Goal: Task Accomplishment & Management: Complete application form

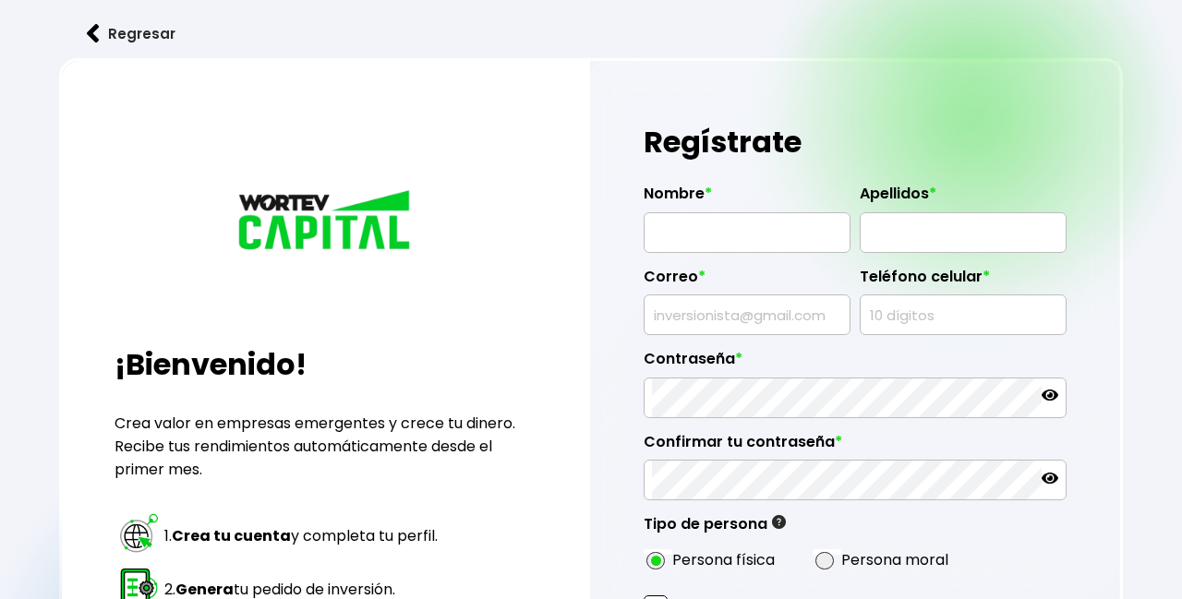
radio input "true"
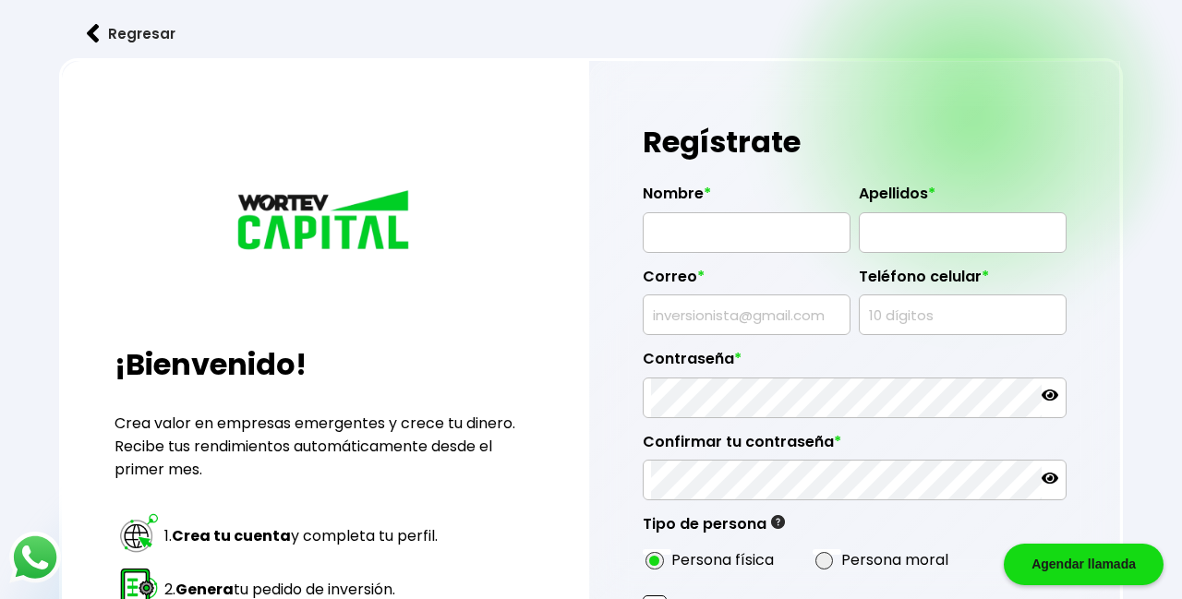
click at [755, 240] on input "text" at bounding box center [746, 232] width 191 height 39
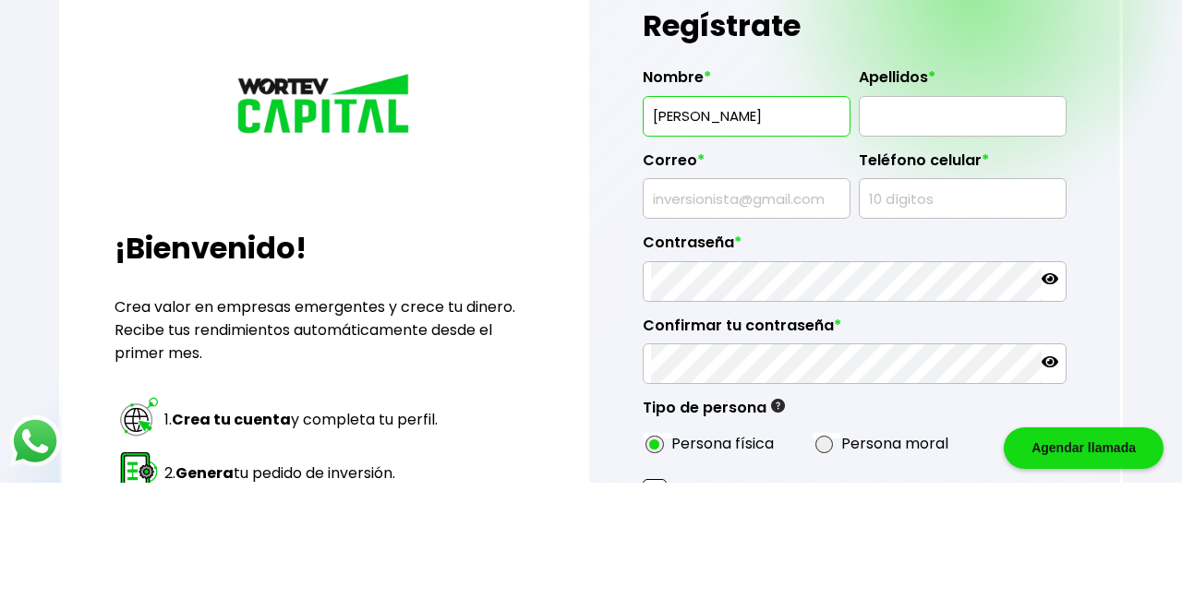
type input "[PERSON_NAME]"
click at [928, 240] on input "text" at bounding box center [962, 232] width 191 height 39
type input "E"
type input "[PERSON_NAME]"
click at [776, 308] on input "text" at bounding box center [746, 315] width 191 height 39
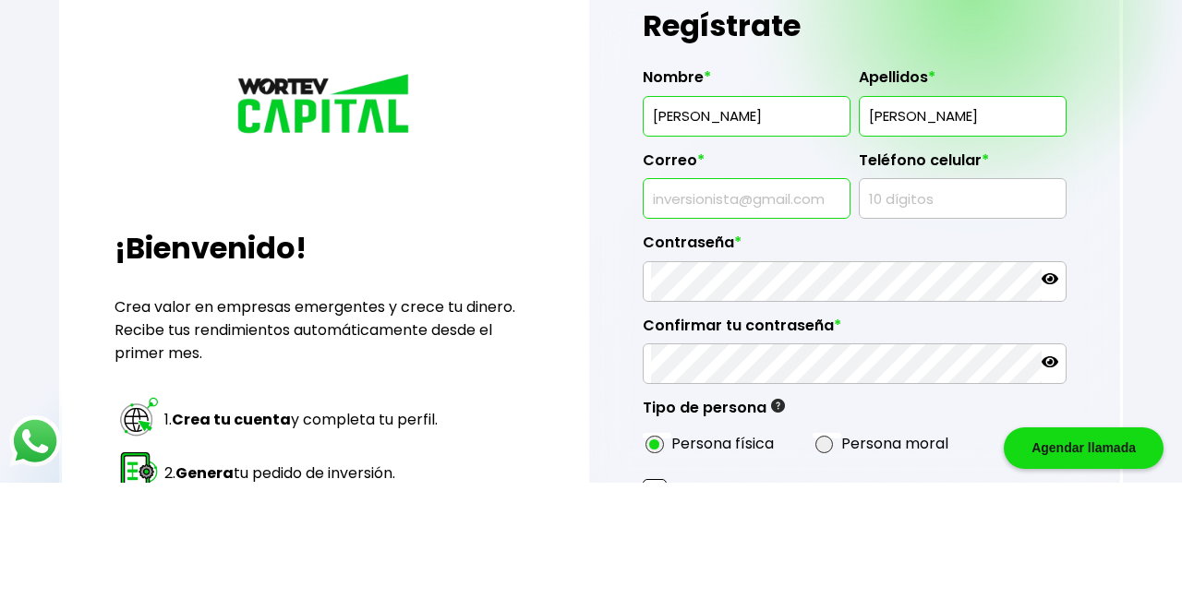
type input "[EMAIL_ADDRESS][DOMAIN_NAME]"
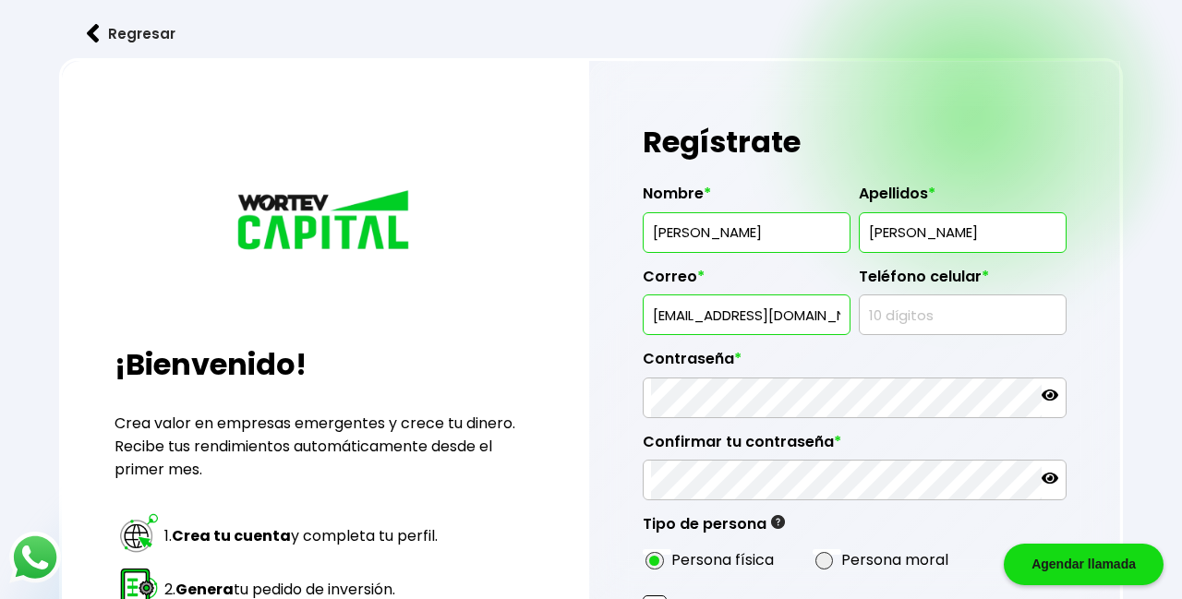
click at [939, 316] on input "text" at bounding box center [962, 315] width 191 height 39
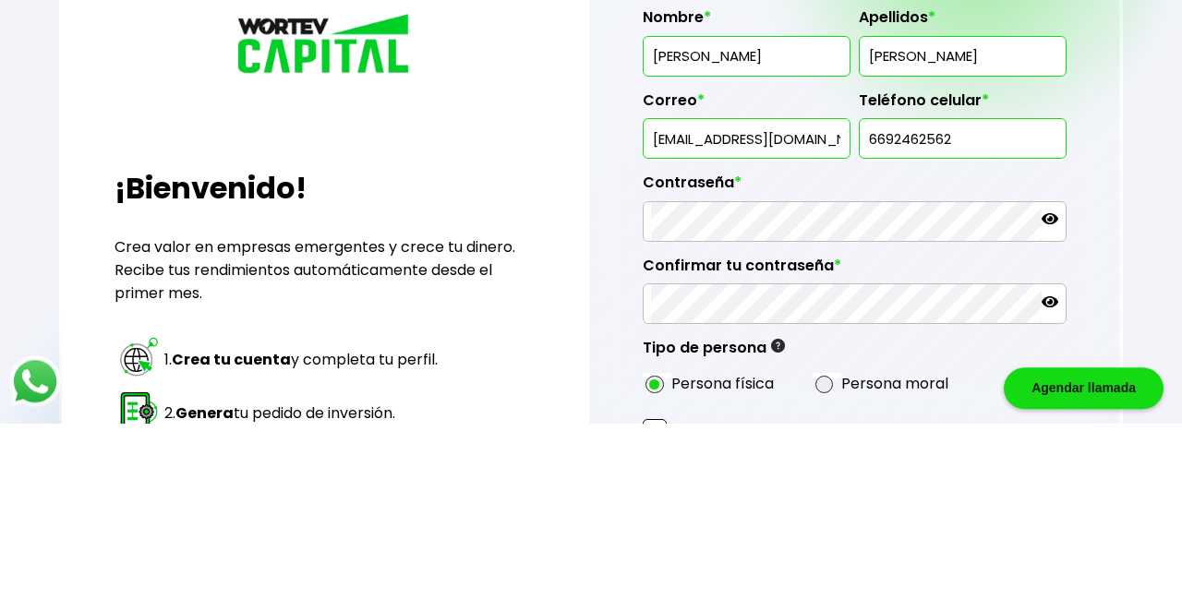
type input "6692462562"
click at [851, 357] on label "Contraseña *" at bounding box center [855, 364] width 424 height 28
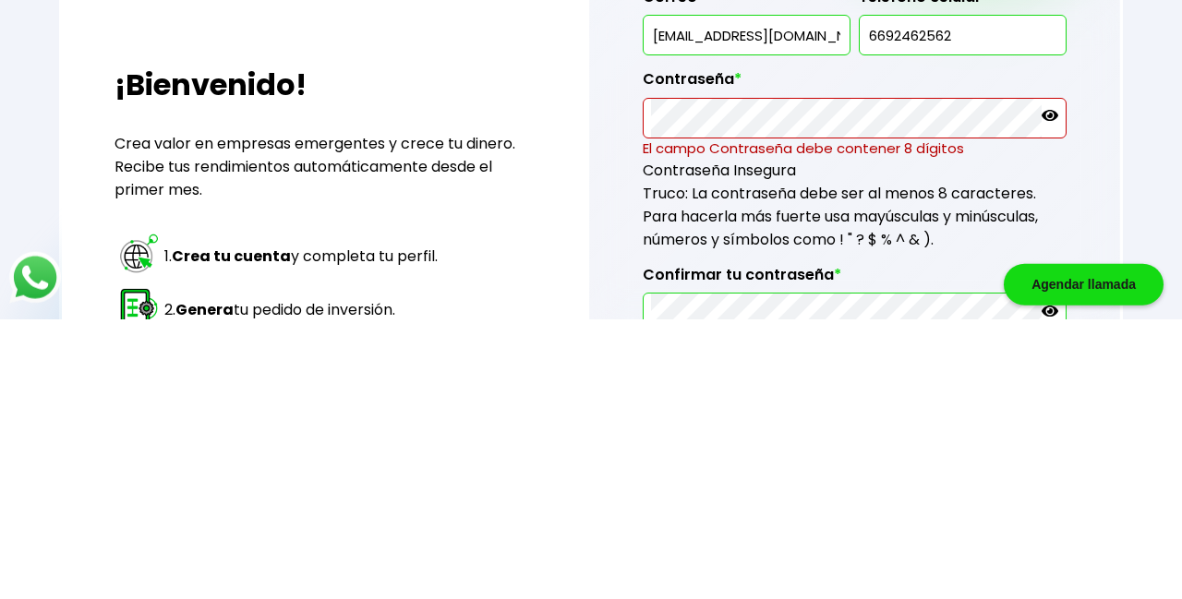
scroll to position [56, 0]
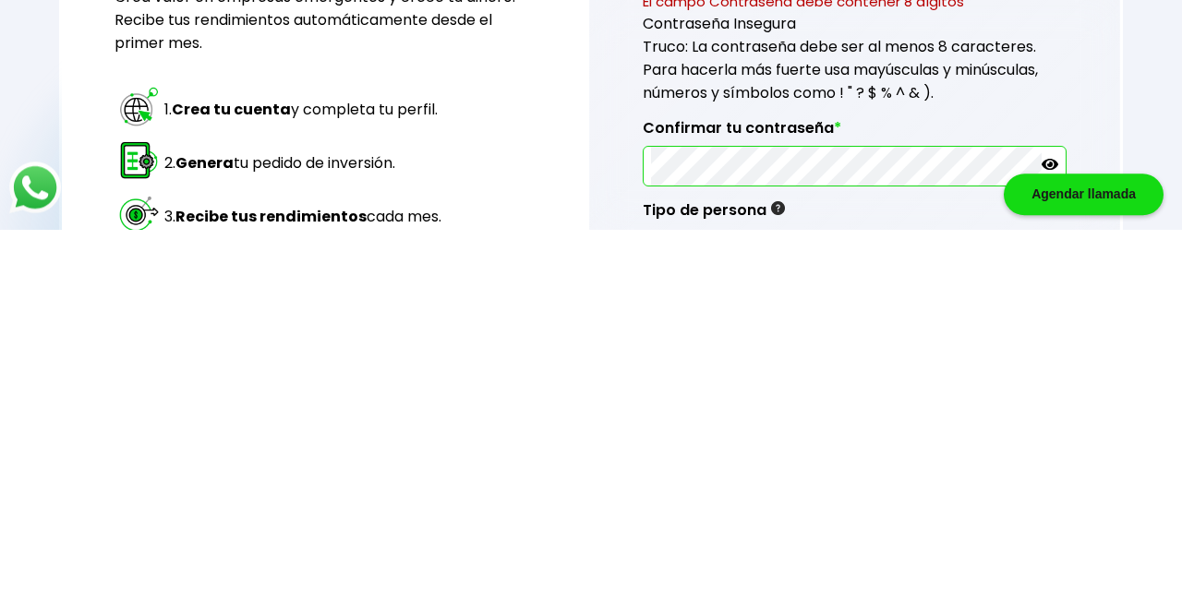
click at [912, 475] on div "Confirmar tu contraseña *" at bounding box center [855, 516] width 424 height 83
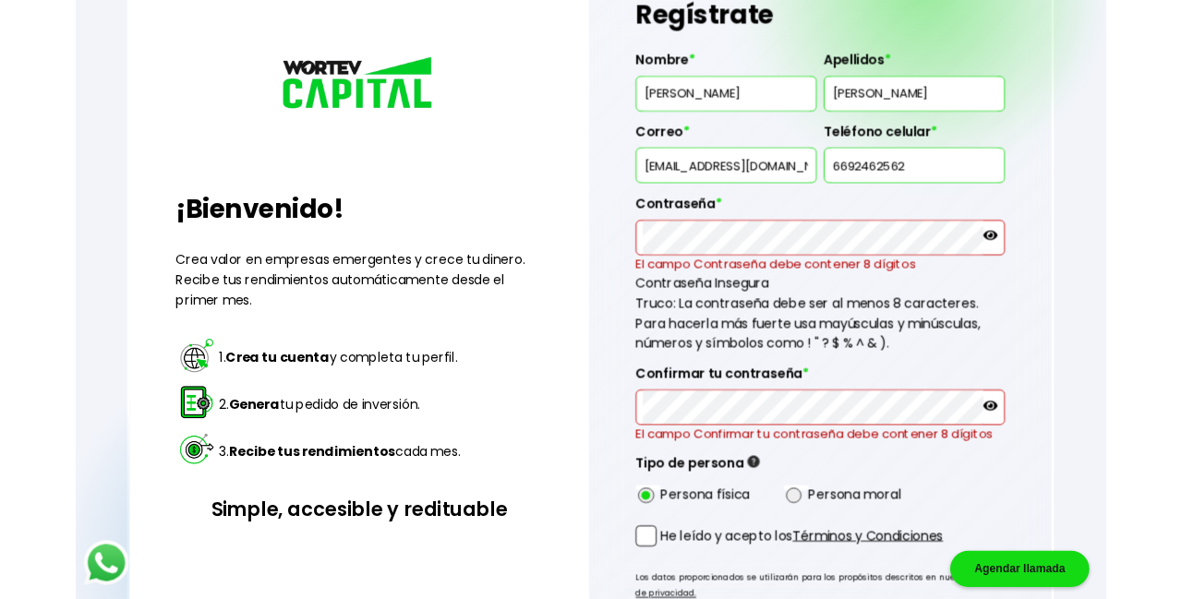
scroll to position [125, 0]
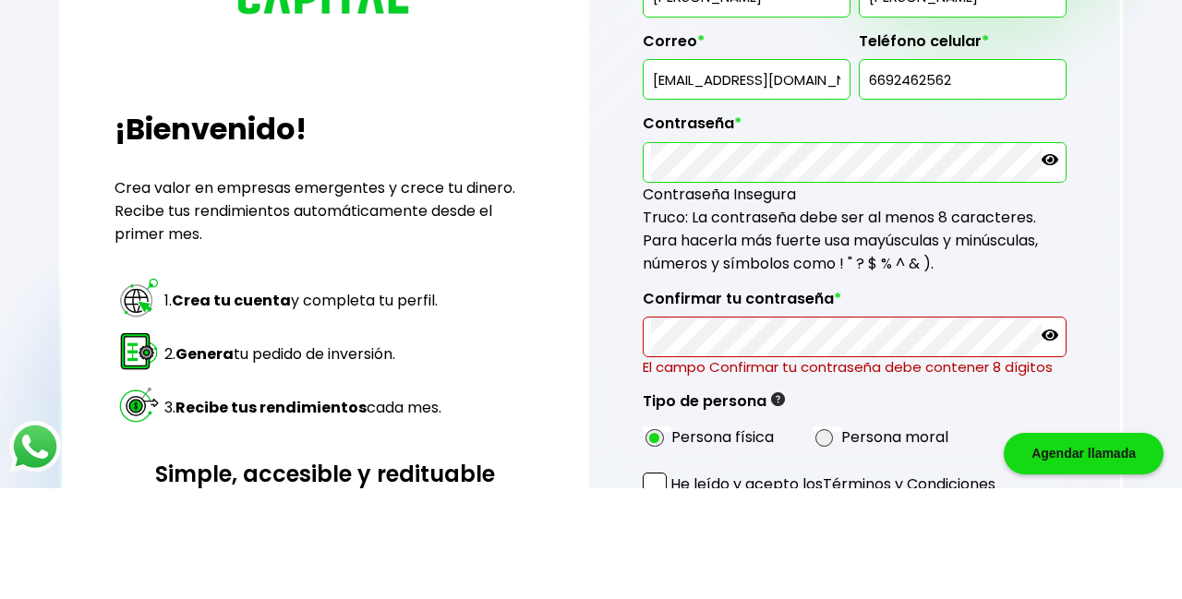
click at [930, 232] on label "Contraseña *" at bounding box center [855, 239] width 424 height 28
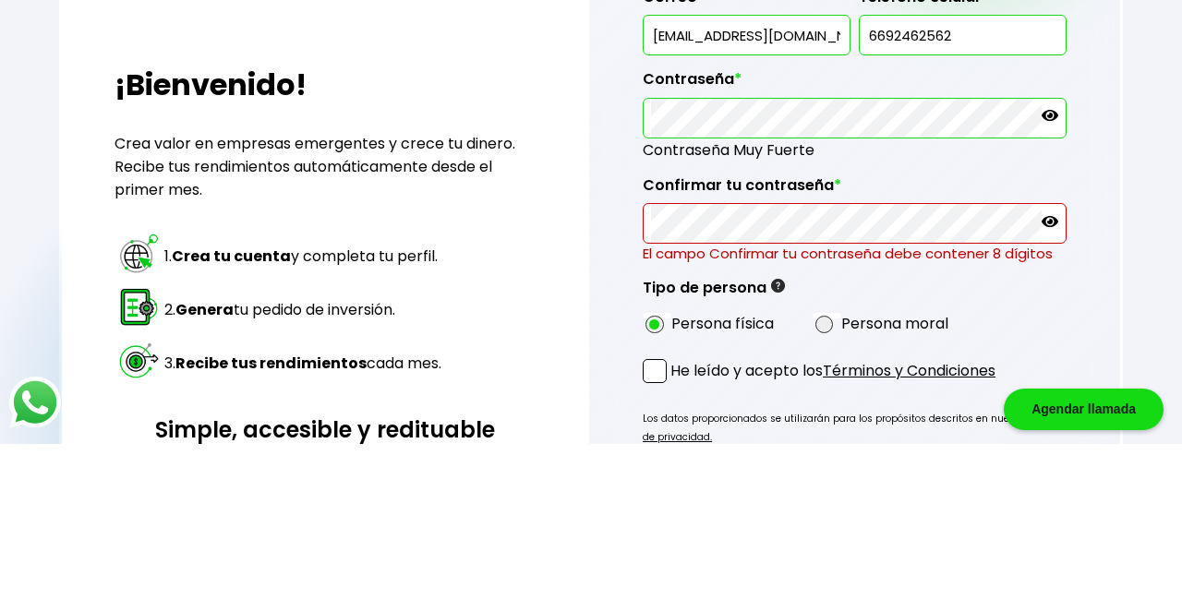
click at [912, 319] on div "Confirmar tu contraseña * El campo Confirmar tu contraseña debe contener 8 dígi…" at bounding box center [855, 368] width 424 height 103
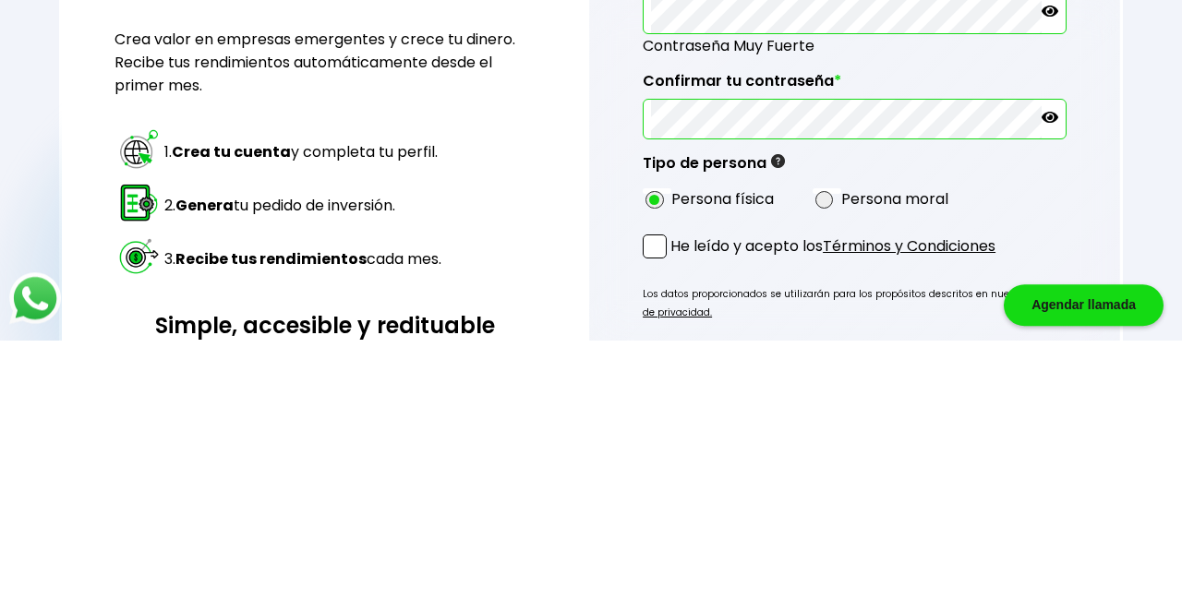
click at [870, 427] on div "Nombre * [PERSON_NAME] * [PERSON_NAME] * [EMAIL_ADDRESS][DOMAIN_NAME] Teléfono …" at bounding box center [855, 260] width 424 height 430
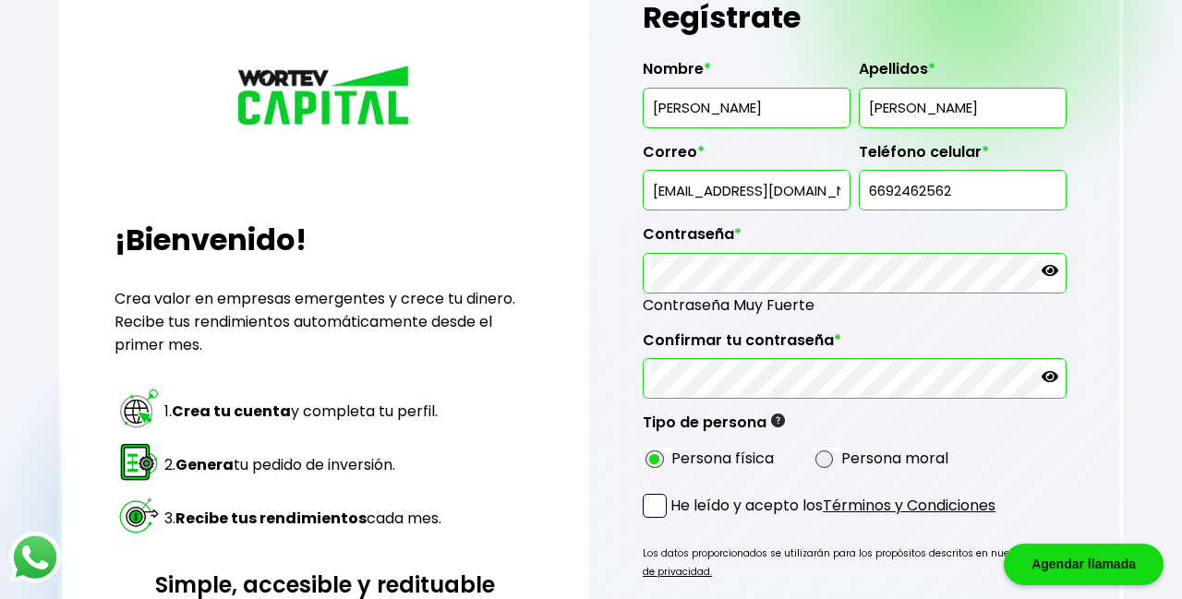
click at [1055, 547] on link "política de privacidad." at bounding box center [854, 563] width 422 height 32
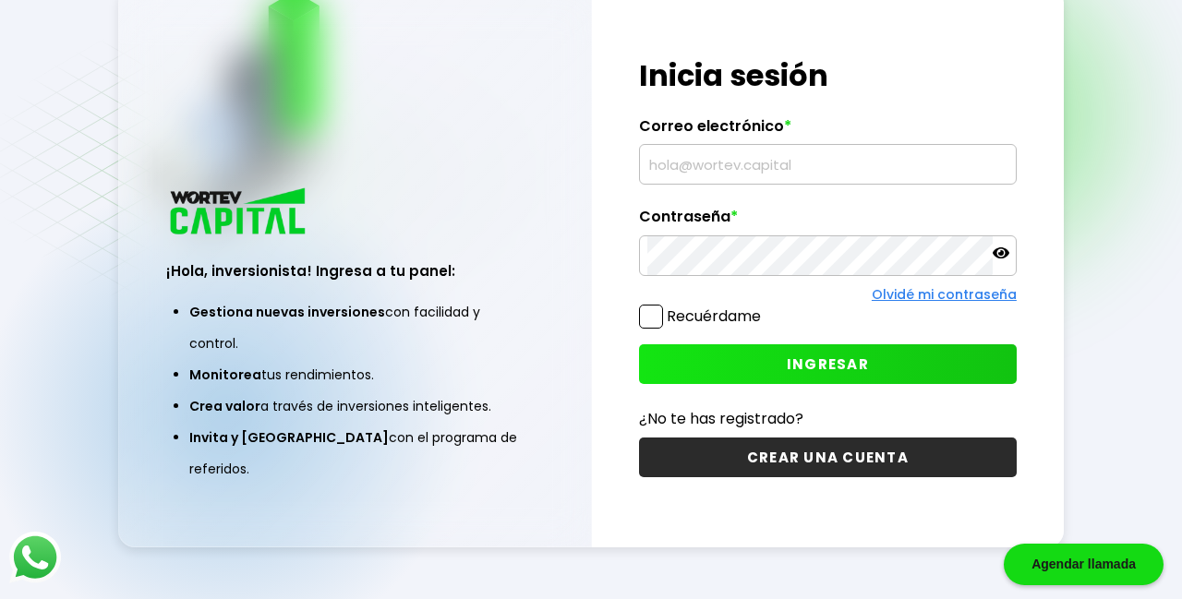
scroll to position [92, 0]
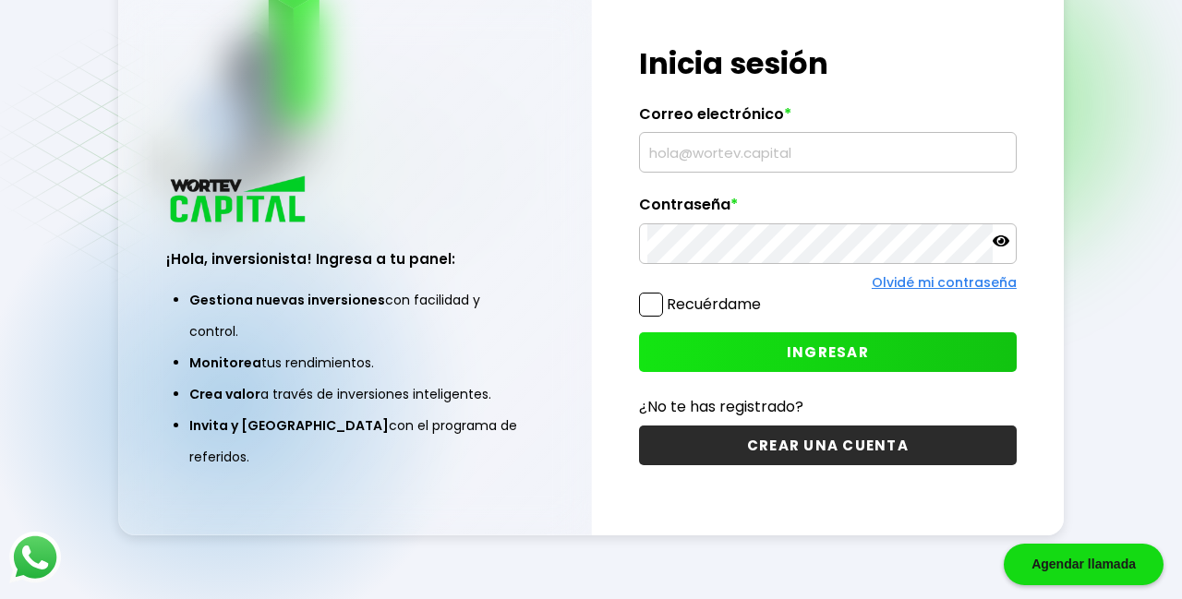
click at [758, 172] on input "text" at bounding box center [827, 152] width 361 height 39
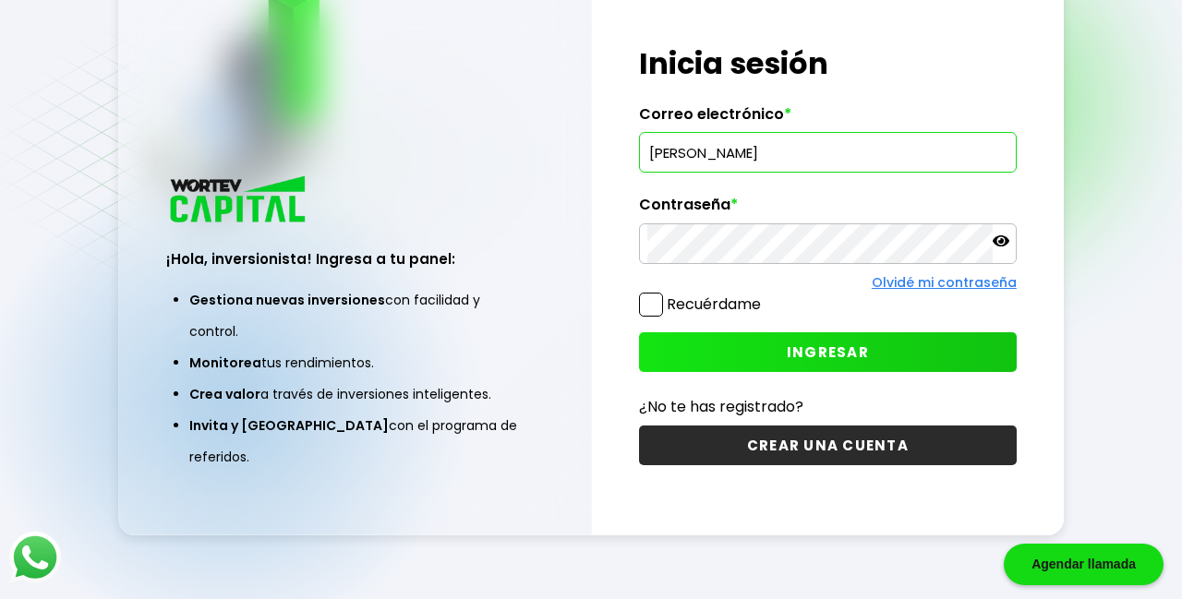
type input "Jane"
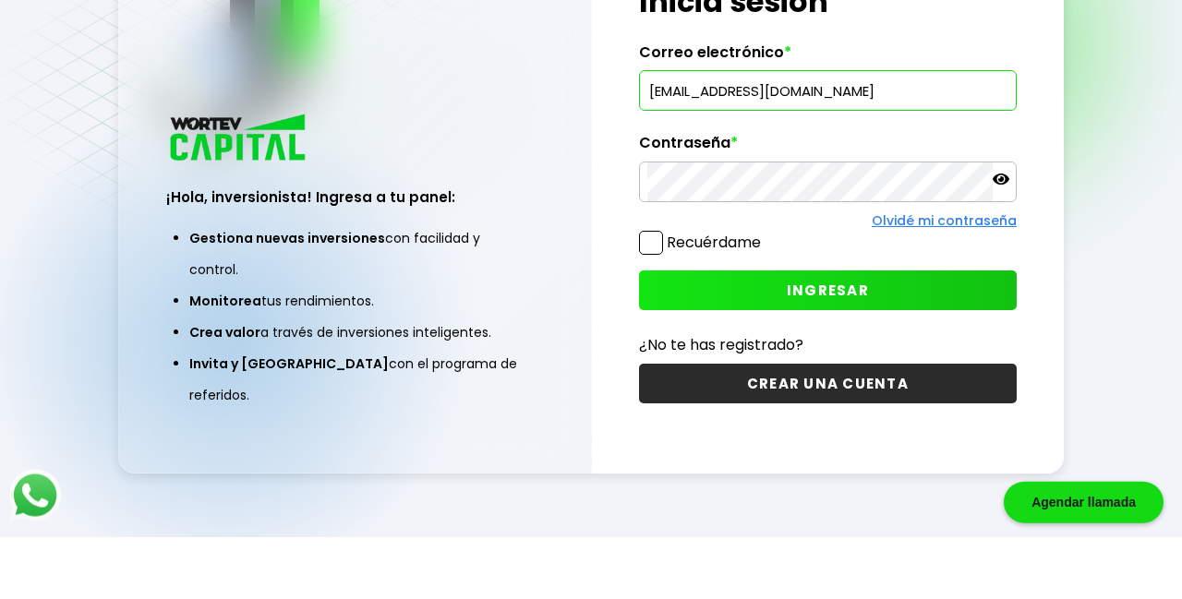
type input "[EMAIL_ADDRESS][DOMAIN_NAME]"
click at [861, 159] on div "¡Hola, inversionista! Ingresa tus credenciales para iniciar sesión Inicia sesió…" at bounding box center [828, 254] width 472 height 561
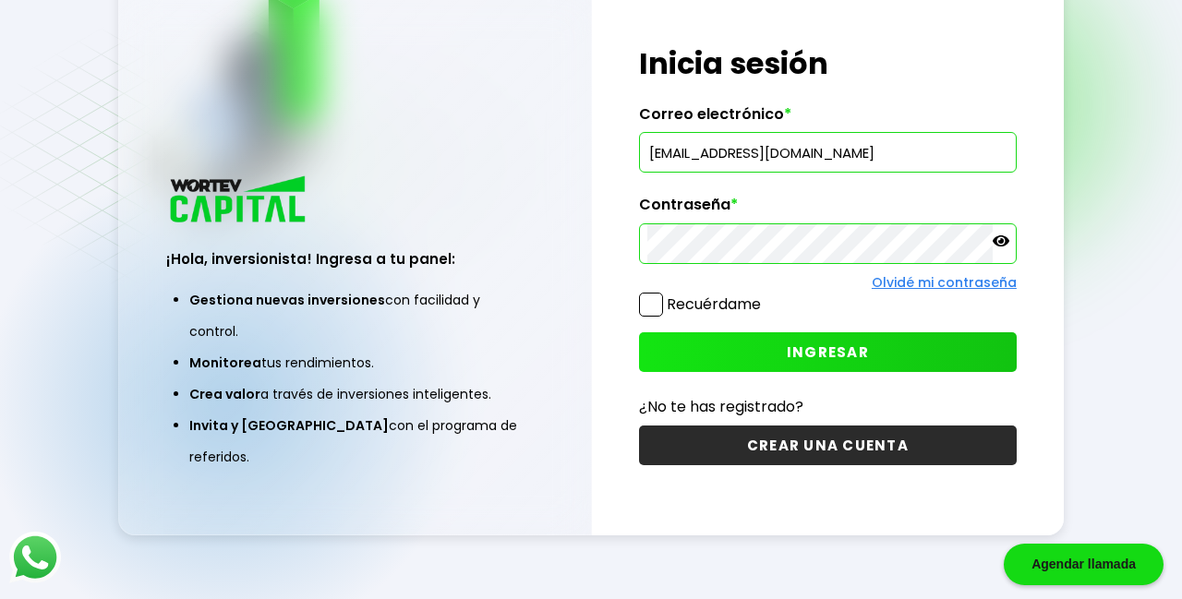
click at [827, 343] on span "INGRESAR" at bounding box center [828, 352] width 82 height 19
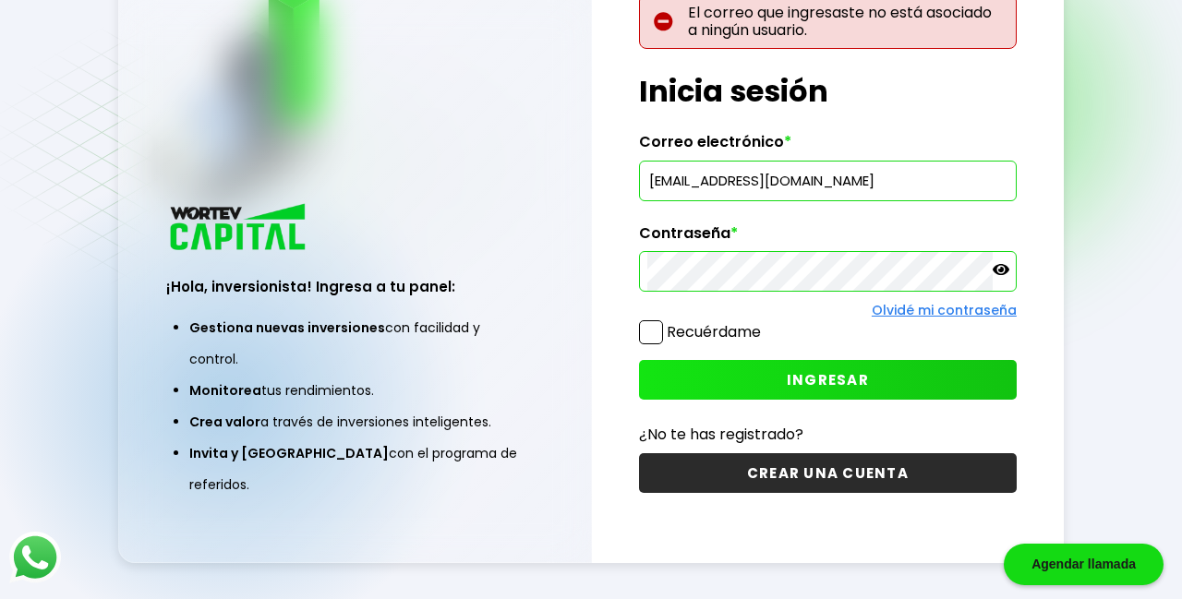
click at [944, 360] on button "INGRESAR" at bounding box center [828, 380] width 378 height 40
click at [965, 453] on button "CREAR UNA CUENTA" at bounding box center [828, 473] width 378 height 40
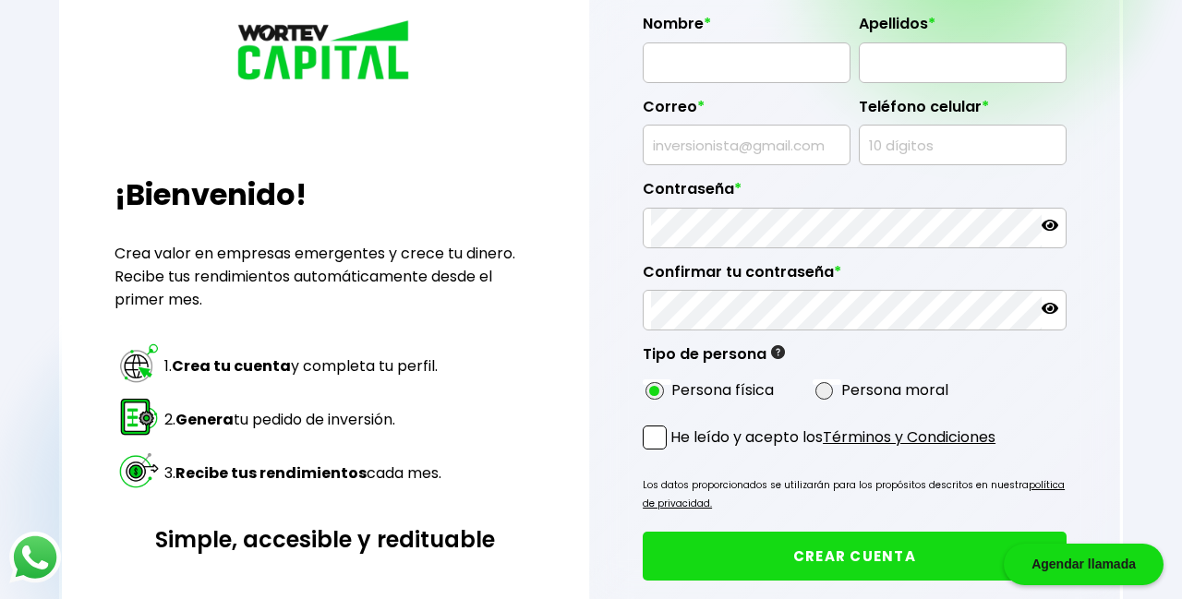
click at [909, 541] on button "CREAR CUENTA" at bounding box center [855, 556] width 424 height 49
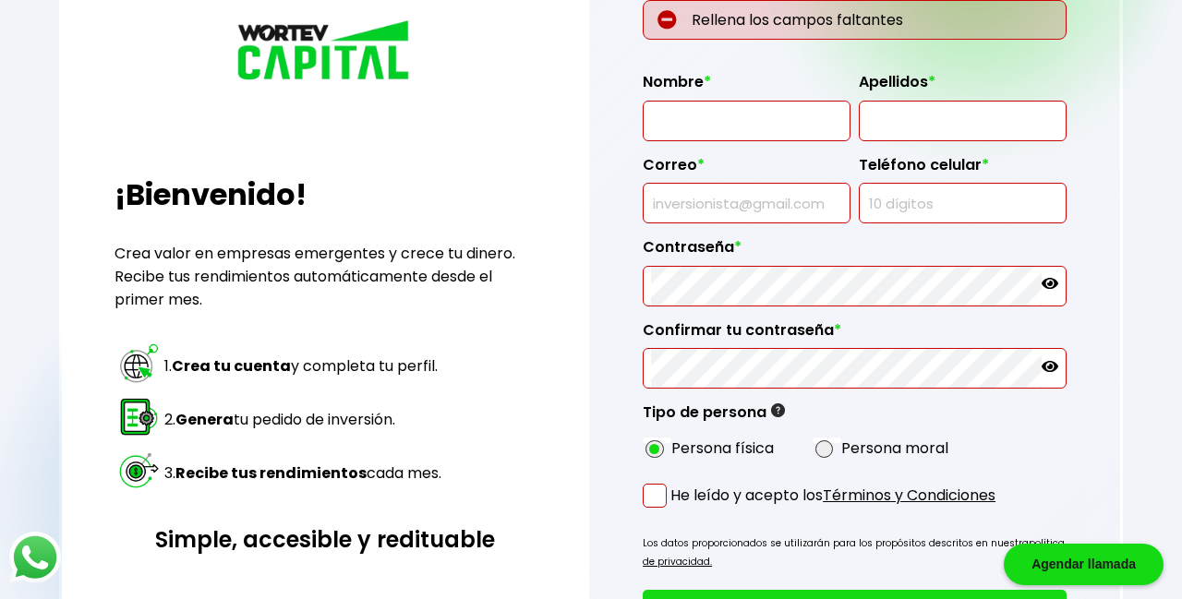
click at [791, 127] on input "text" at bounding box center [746, 121] width 191 height 39
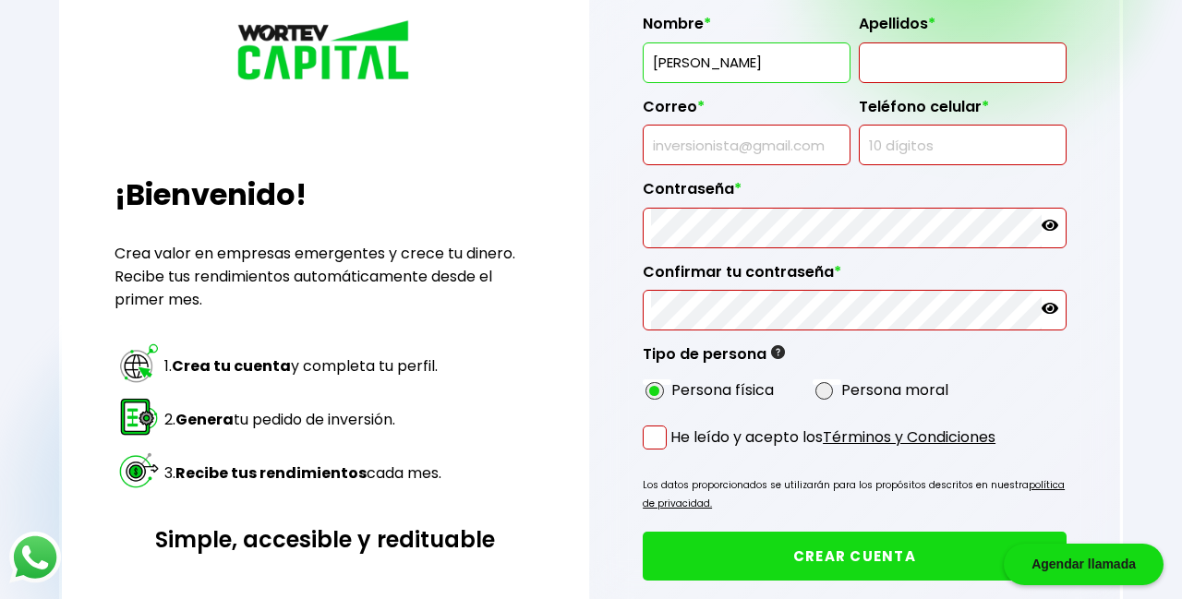
click at [918, 70] on input "text" at bounding box center [962, 62] width 191 height 39
click at [801, 64] on input "[PERSON_NAME]" at bounding box center [746, 62] width 191 height 39
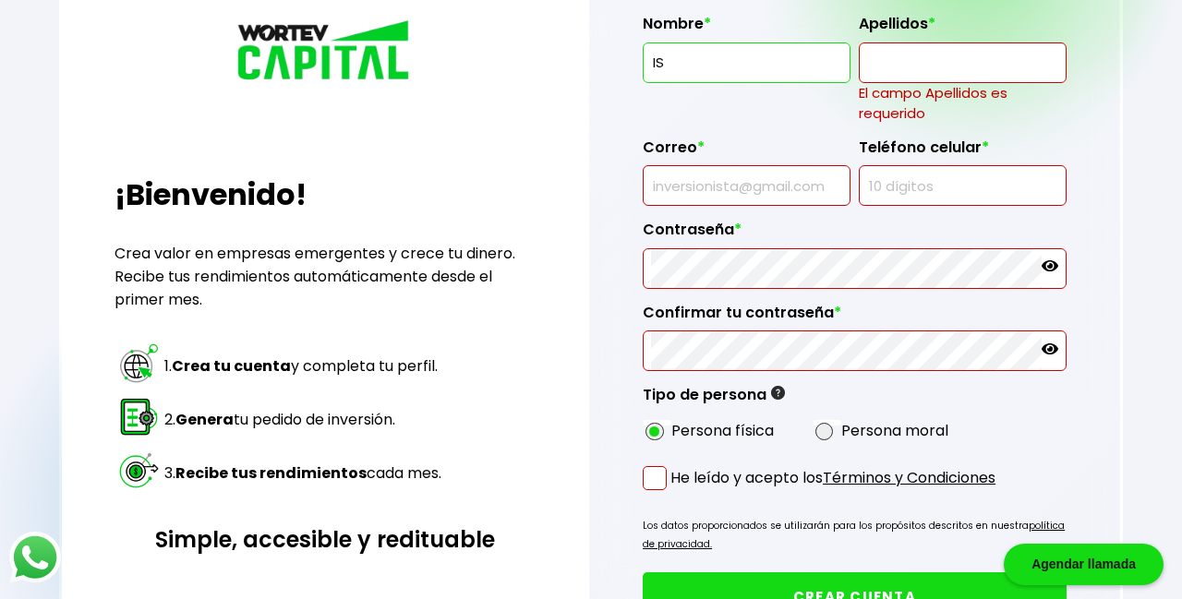
type input "I"
type input "JAN"
type input "JANETHSANDOVAL29152@GMAIL.COM"
click at [959, 65] on input "text" at bounding box center [962, 62] width 191 height 39
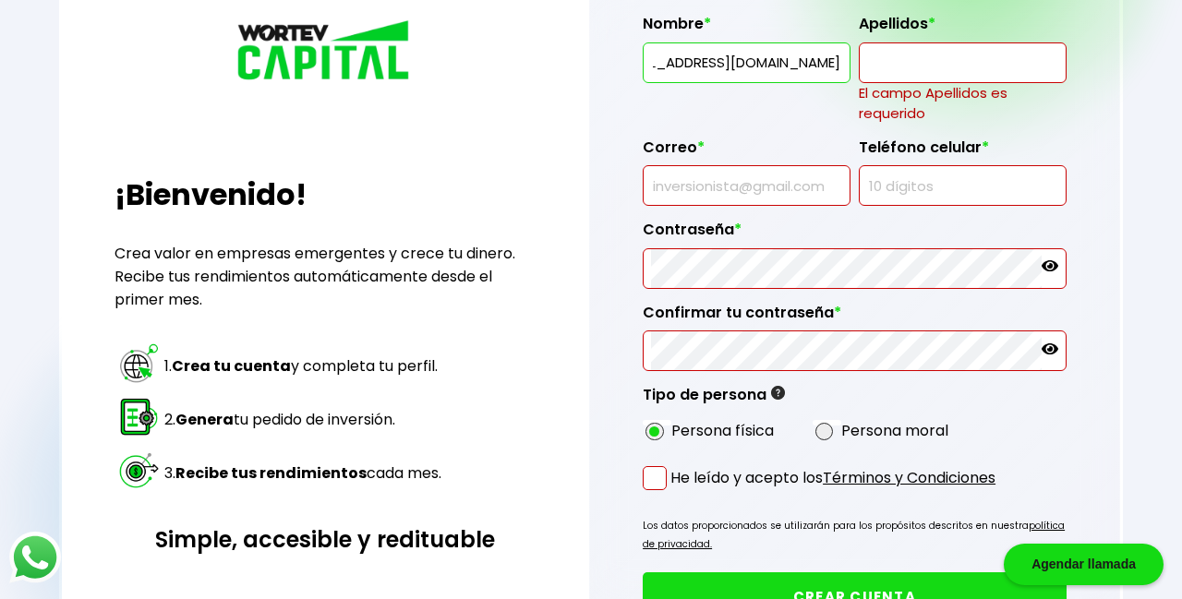
scroll to position [0, 0]
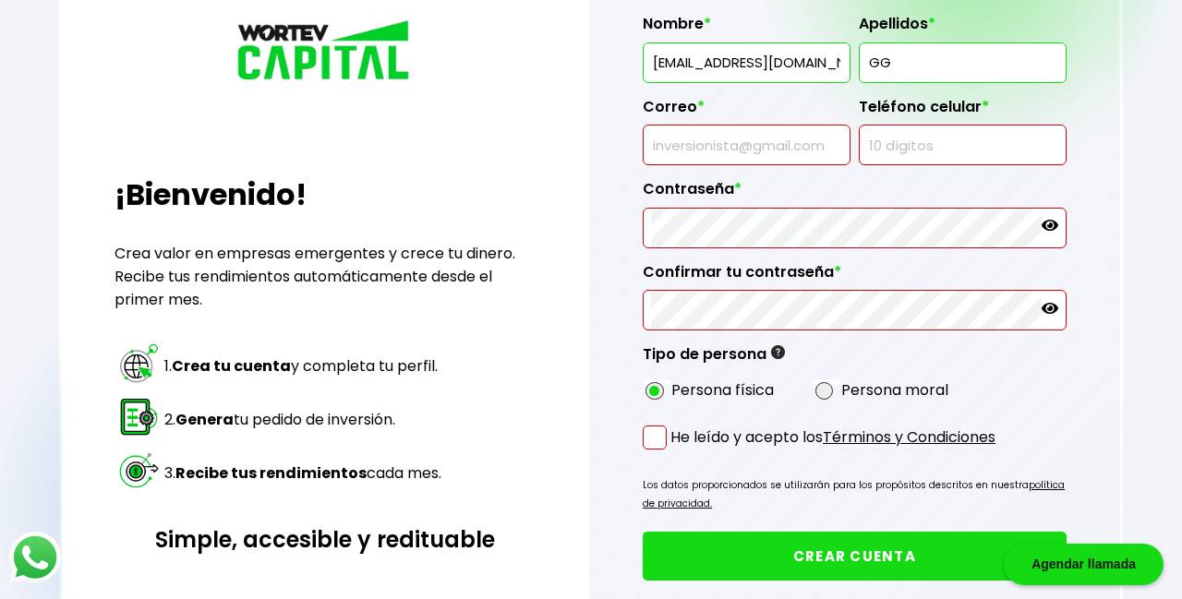
type input "GG"
click at [779, 137] on input "text" at bounding box center [746, 145] width 191 height 39
type input "J"
type input "Jan"
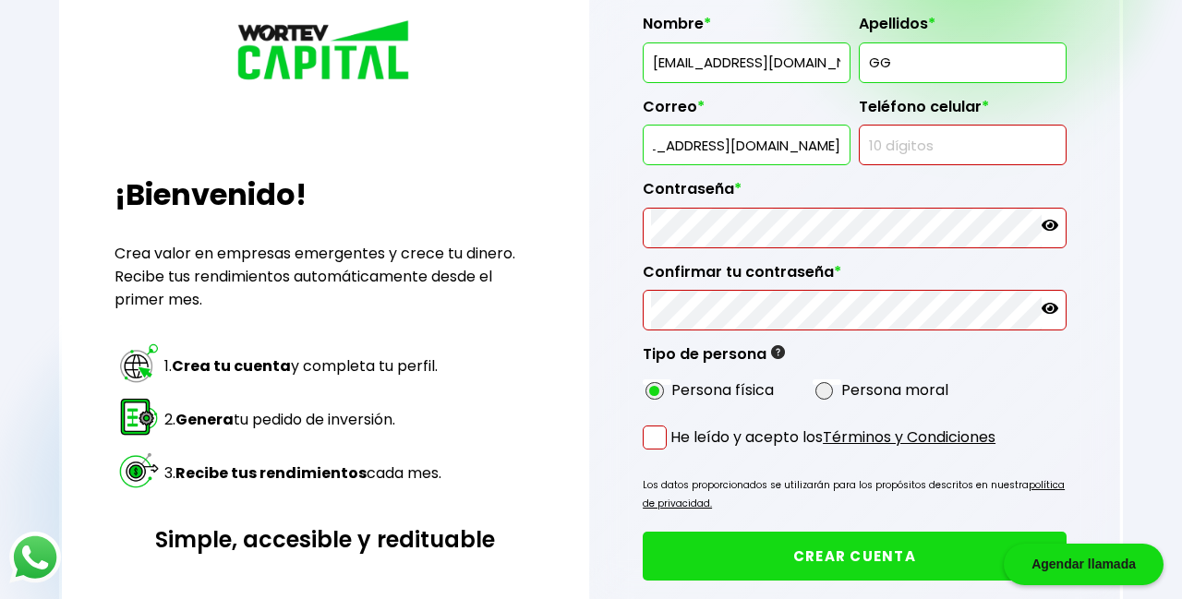
type input "[EMAIL_ADDRESS][DOMAIN_NAME]"
click at [935, 162] on input "text" at bounding box center [962, 145] width 191 height 39
click at [943, 150] on input "text" at bounding box center [962, 145] width 191 height 39
type input "6692462562"
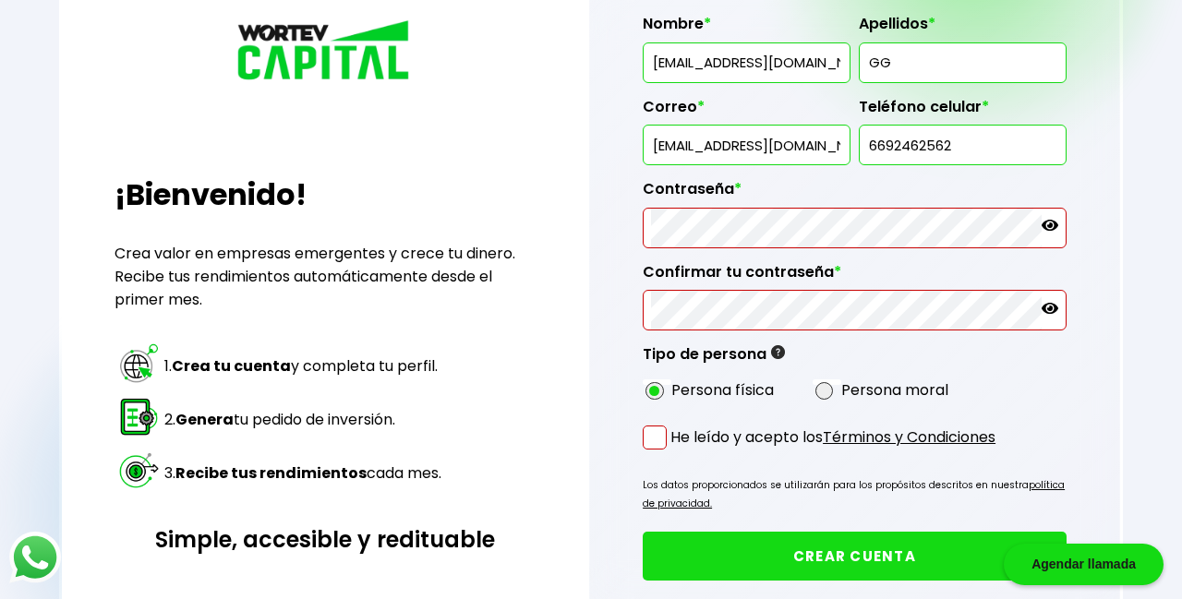
click at [924, 180] on label "Contraseña *" at bounding box center [855, 194] width 424 height 28
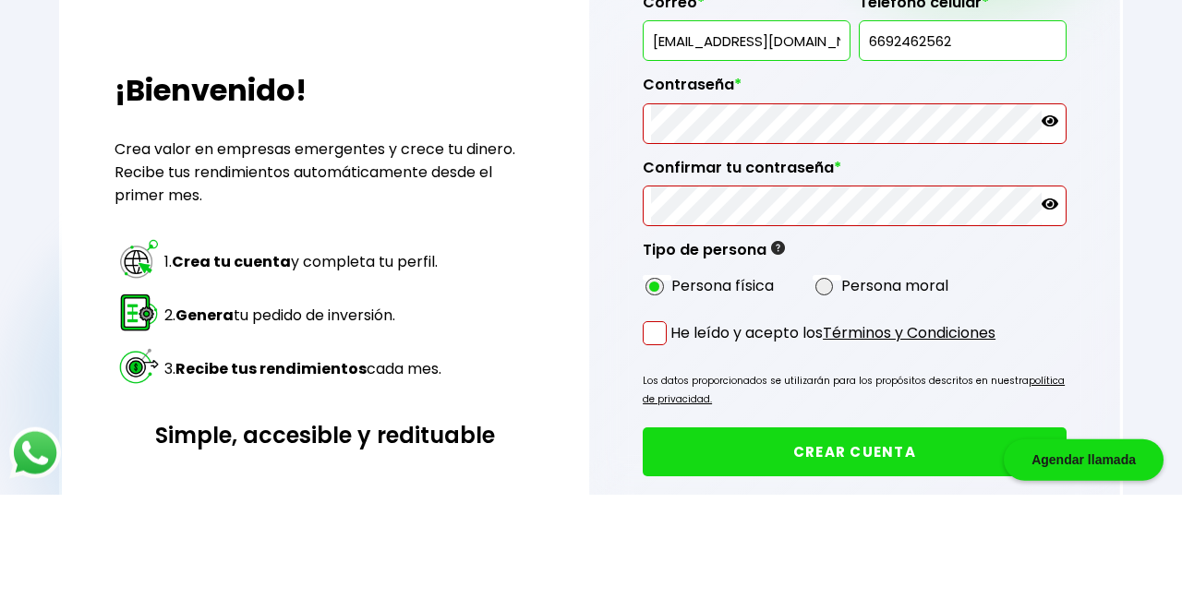
scroll to position [170, 0]
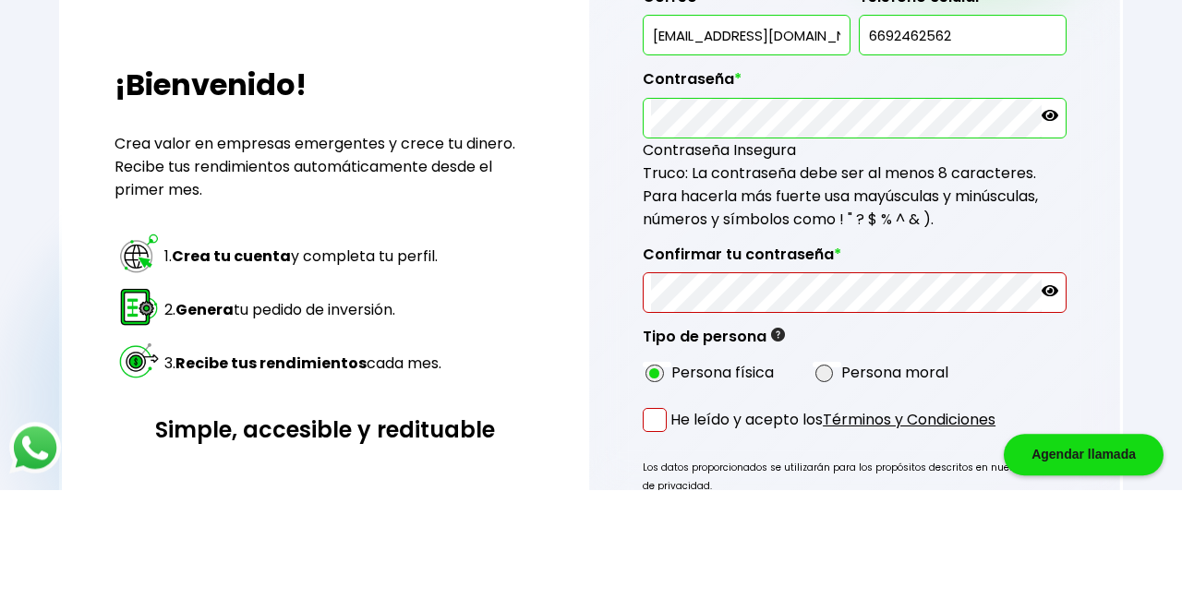
click at [899, 285] on span "Truco: La contraseña debe ser al menos 8 caracteres. Para hacerla más fuerte us…" at bounding box center [840, 305] width 395 height 67
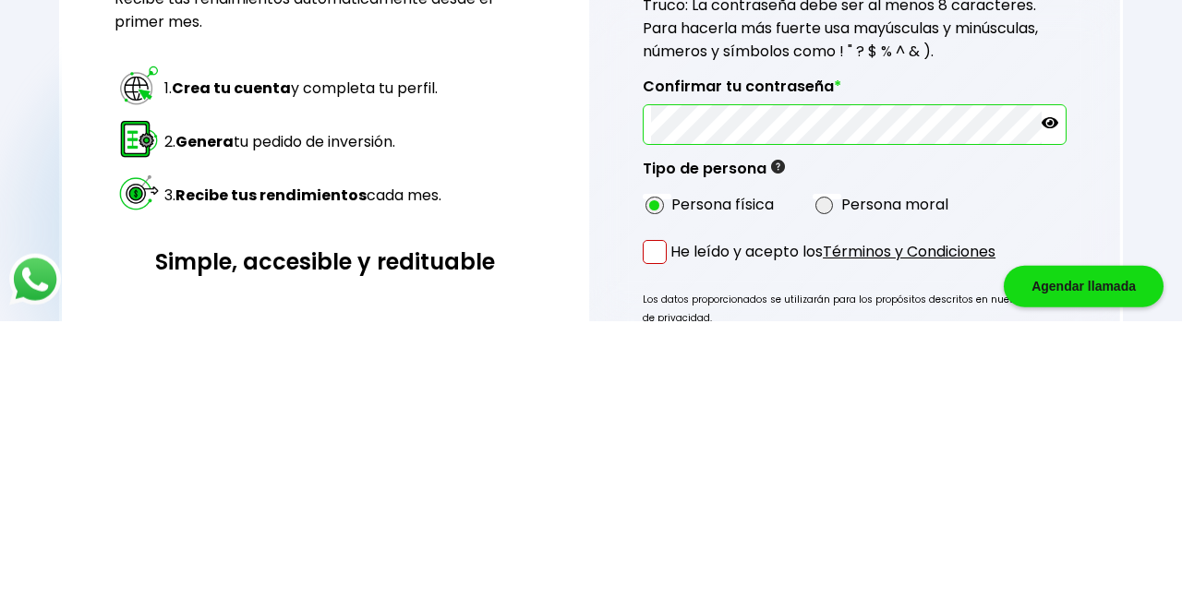
click at [903, 441] on div "Nombre * JANETHSANDOVAL29152@GMAIL.COM Apellidos * GG Correo * janethsandoval29…" at bounding box center [855, 250] width 424 height 500
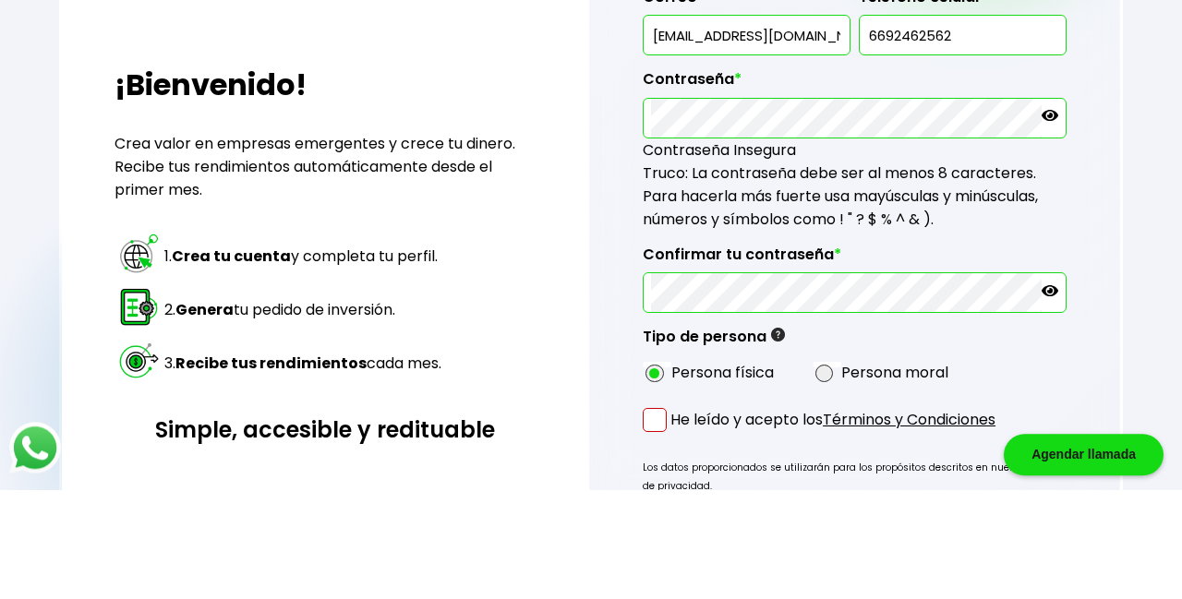
click at [1051, 223] on icon at bounding box center [1050, 225] width 17 height 11
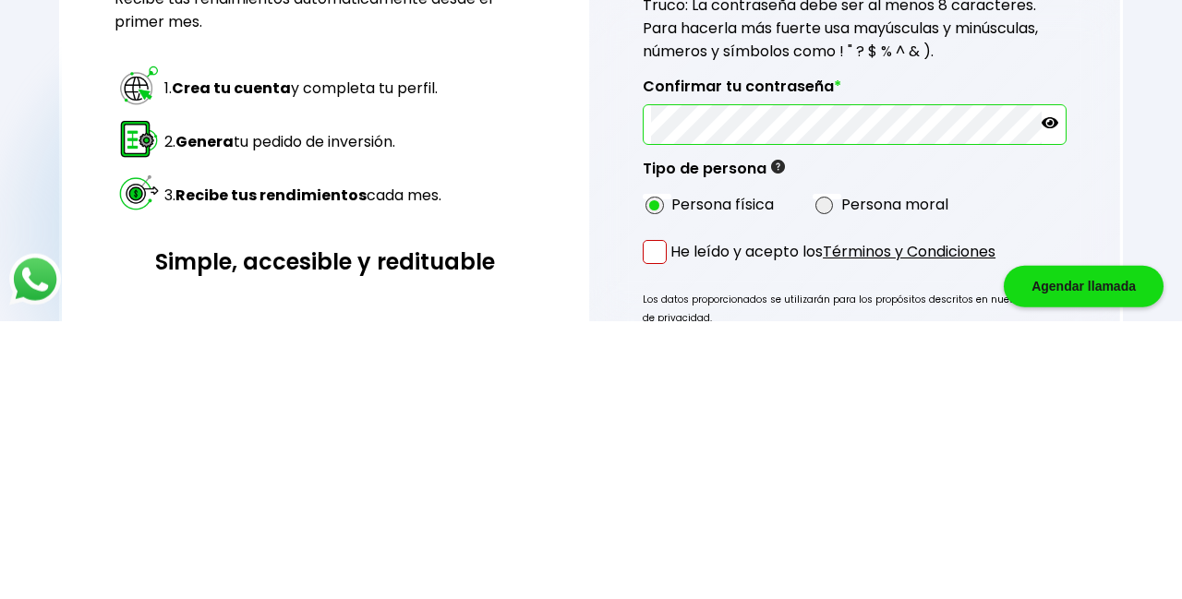
click at [1045, 395] on icon at bounding box center [1050, 400] width 17 height 11
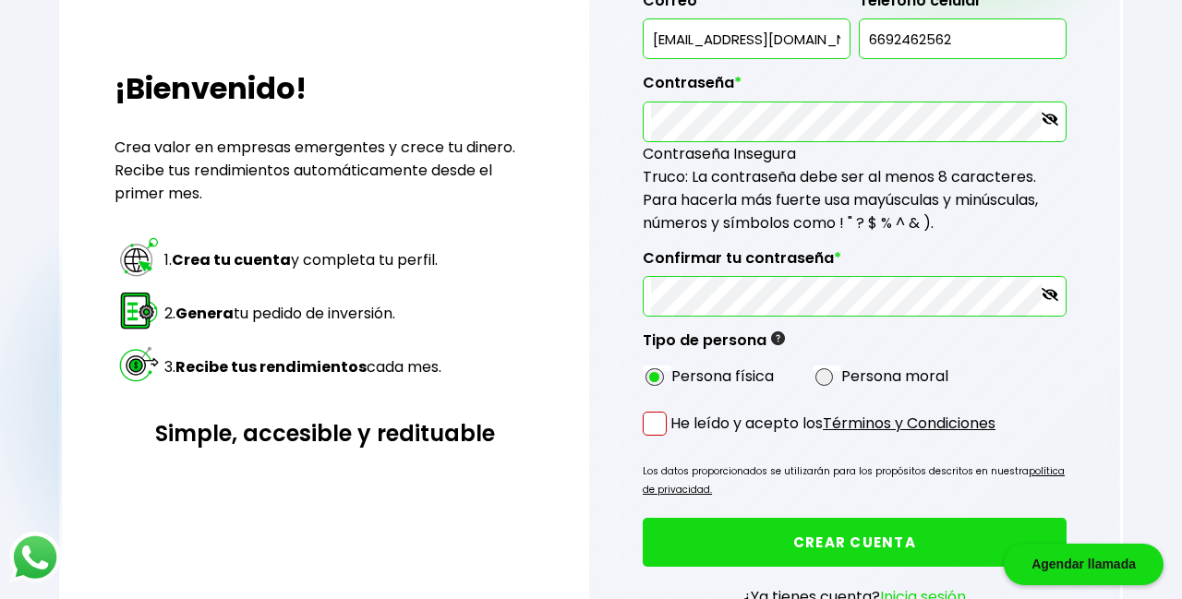
scroll to position [286, 0]
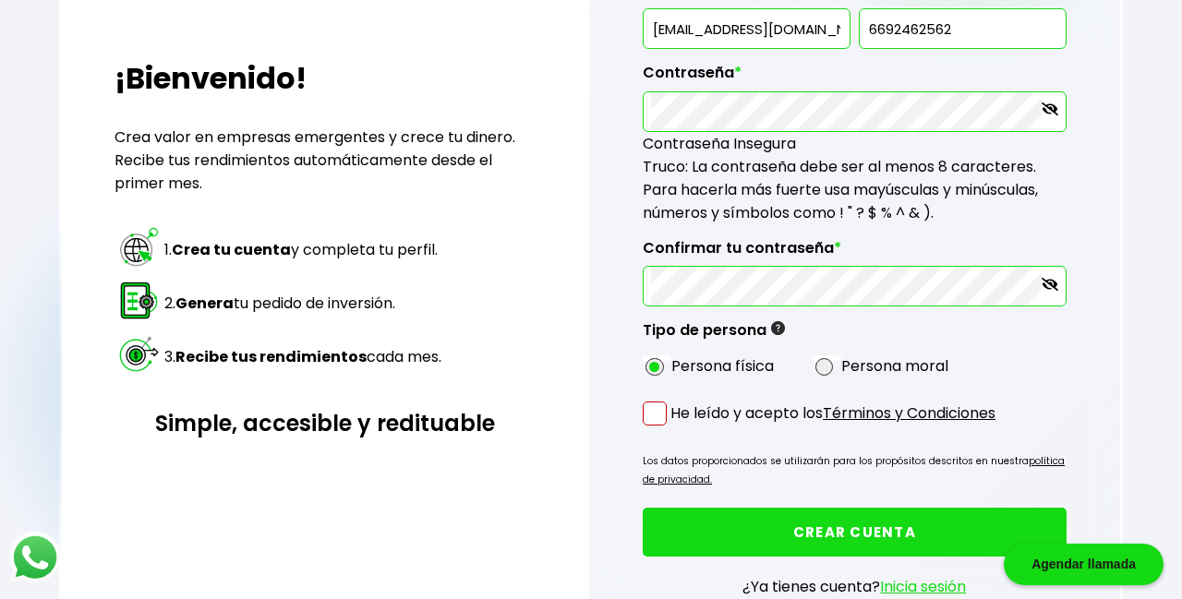
click at [927, 525] on button "CREAR CUENTA" at bounding box center [855, 532] width 424 height 49
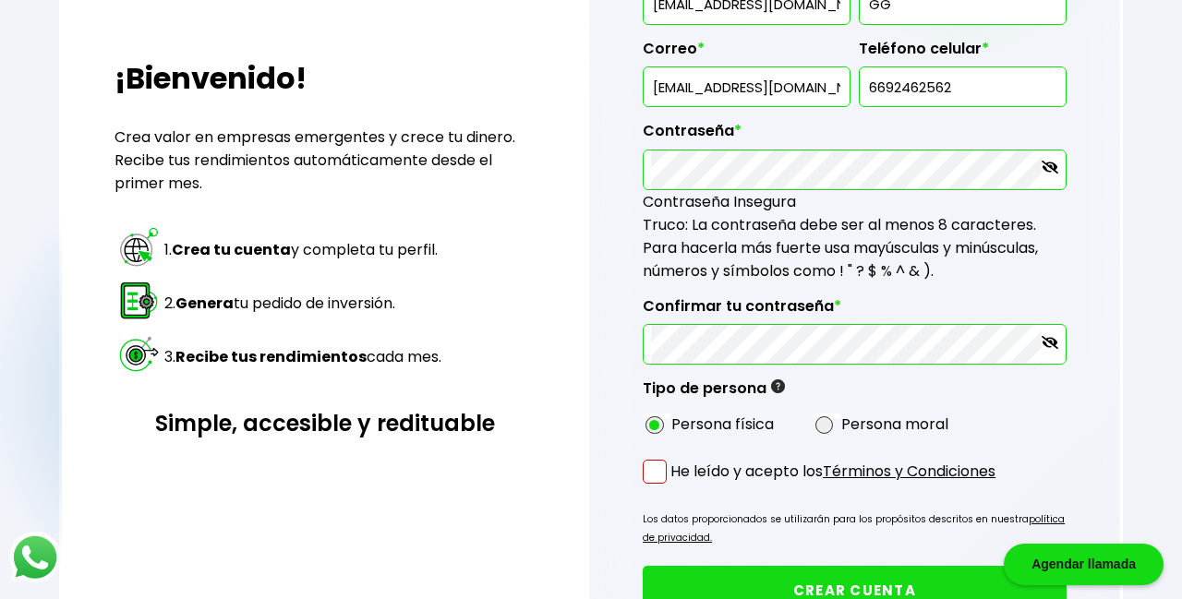
click at [967, 566] on button "CREAR CUENTA" at bounding box center [855, 590] width 424 height 49
click at [826, 418] on span at bounding box center [824, 426] width 18 height 18
click at [843, 419] on input "radio" at bounding box center [849, 425] width 12 height 12
radio input "true"
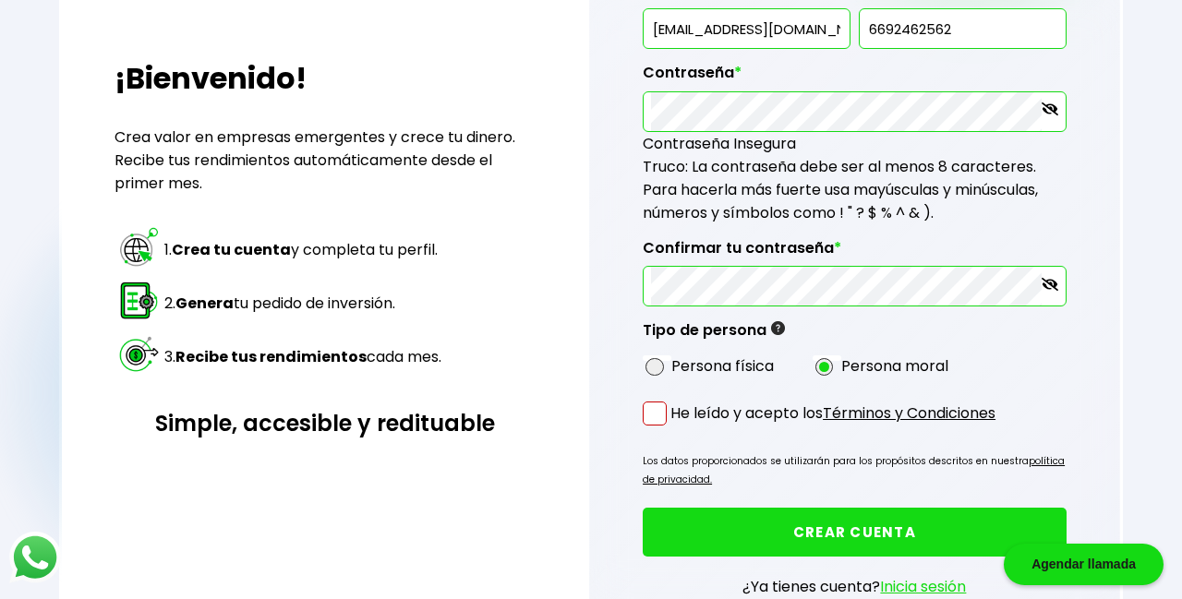
click at [878, 522] on button "CREAR CUENTA" at bounding box center [855, 532] width 424 height 49
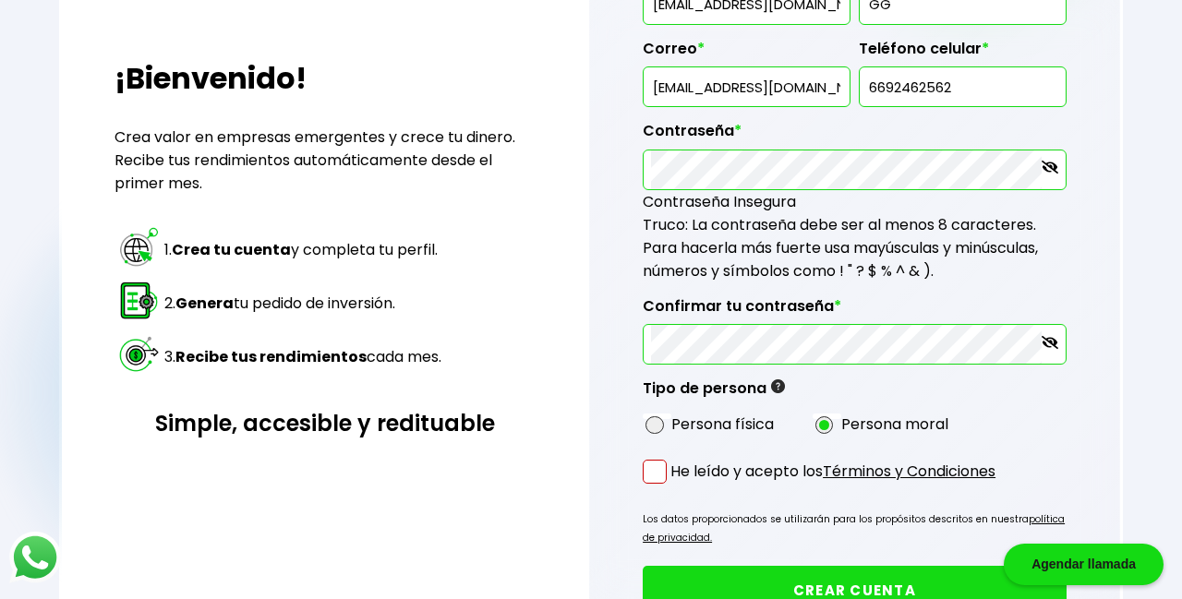
click at [672, 460] on p "He leído y acepto los Términos y Condiciones" at bounding box center [832, 471] width 325 height 23
click at [674, 486] on input "He leído y acepto los Términos y Condiciones" at bounding box center [674, 486] width 0 height 0
click at [857, 566] on button "CREAR CUENTA" at bounding box center [855, 590] width 424 height 49
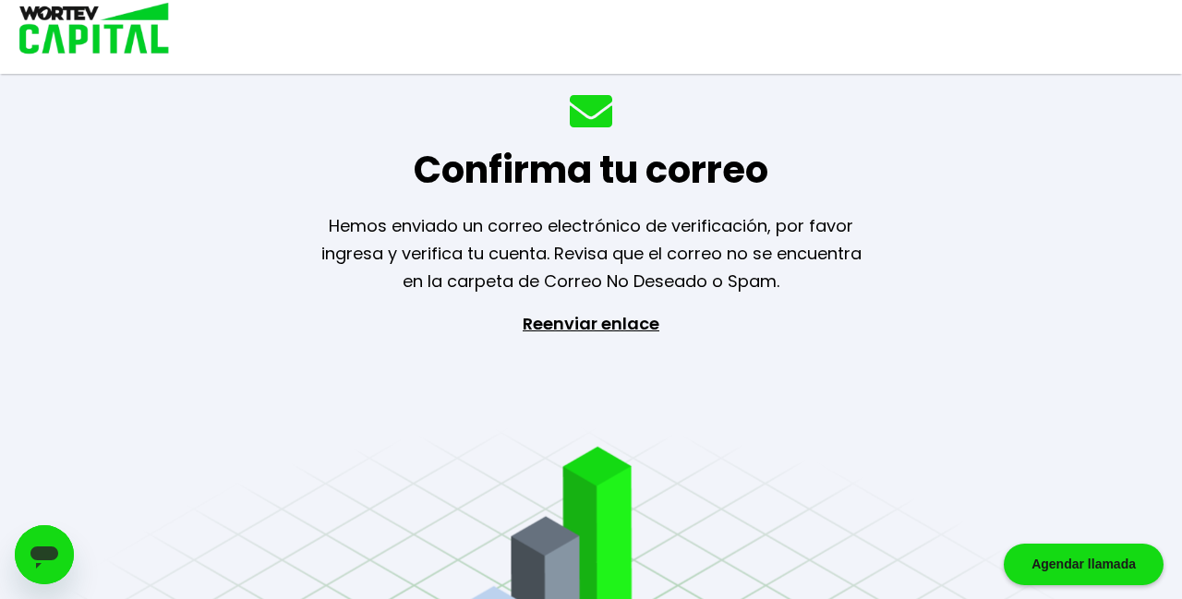
scroll to position [89, 0]
click at [595, 310] on p "Reenviar enlace" at bounding box center [591, 407] width 170 height 194
click at [620, 310] on p "Reenviar enlace" at bounding box center [591, 407] width 170 height 194
click at [61, 546] on div "Abrir ventana de mensajería" at bounding box center [44, 554] width 55 height 55
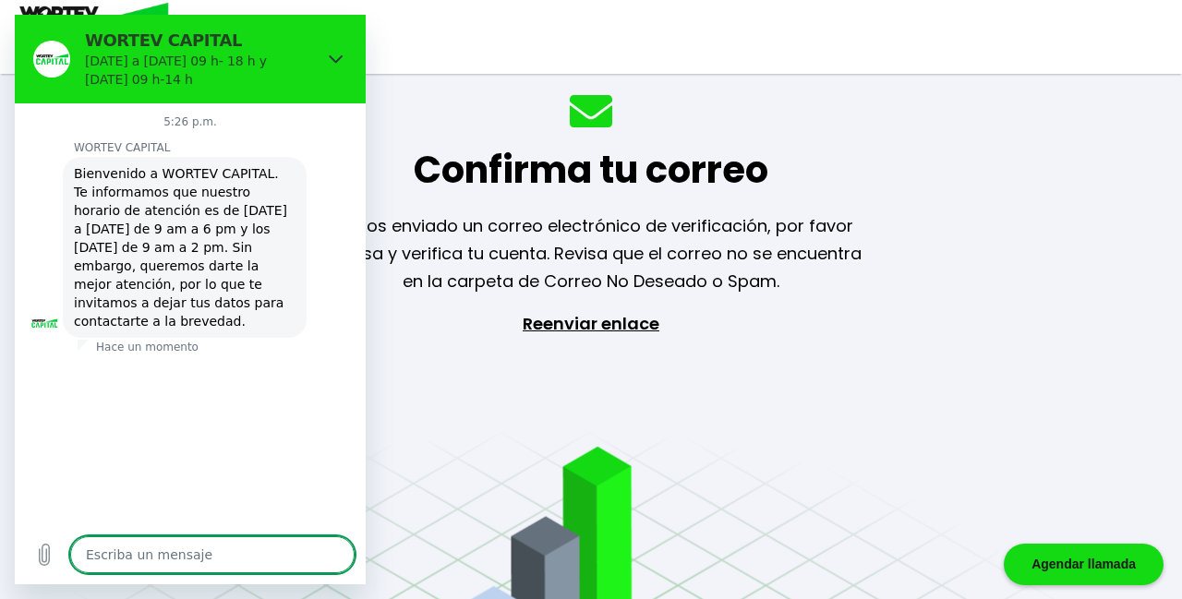
type textarea "x"
